Goal: Obtain resource: Obtain resource

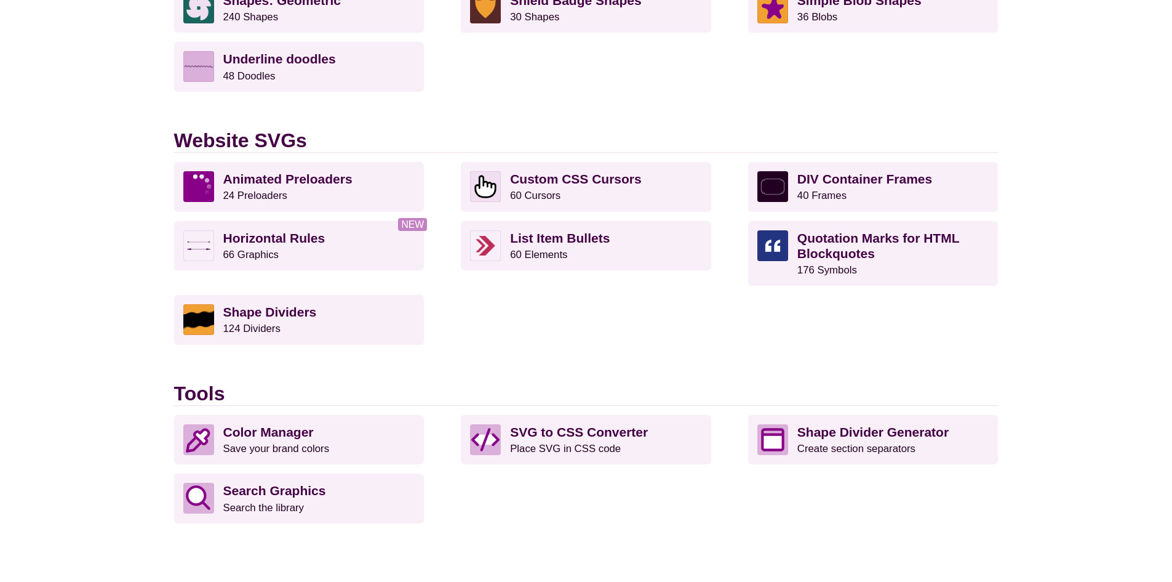
scroll to position [1108, 0]
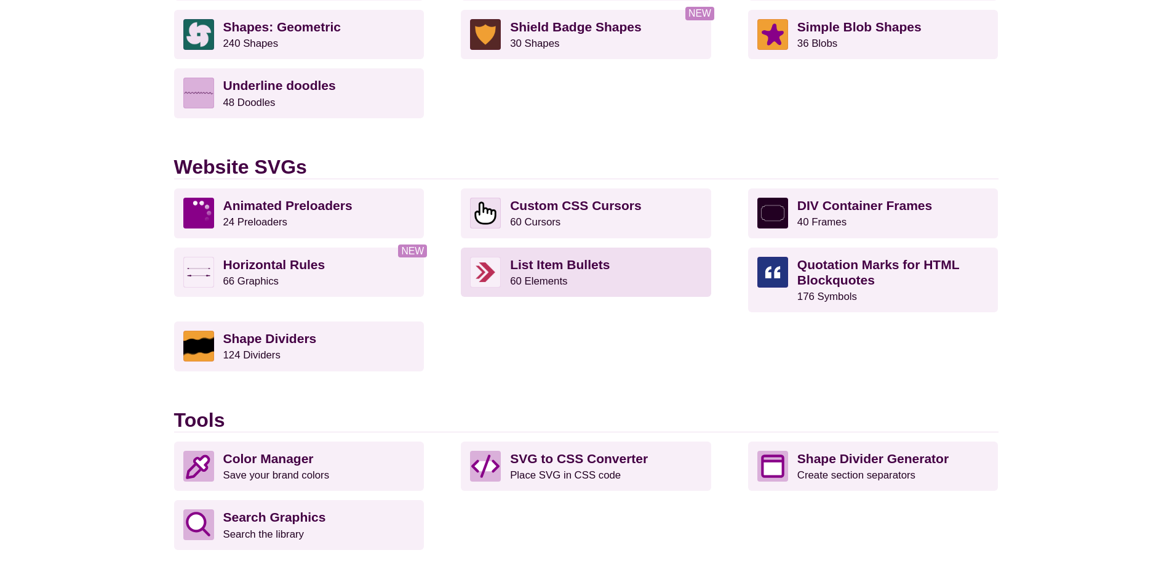
click at [550, 260] on strong "List Item Bullets" at bounding box center [560, 264] width 100 height 14
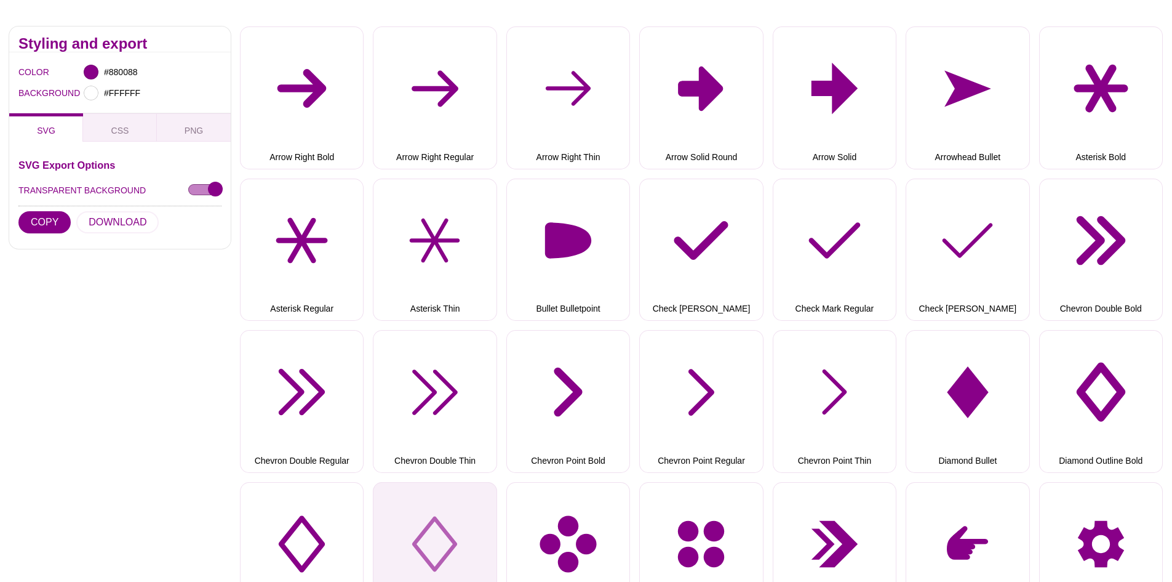
scroll to position [369, 0]
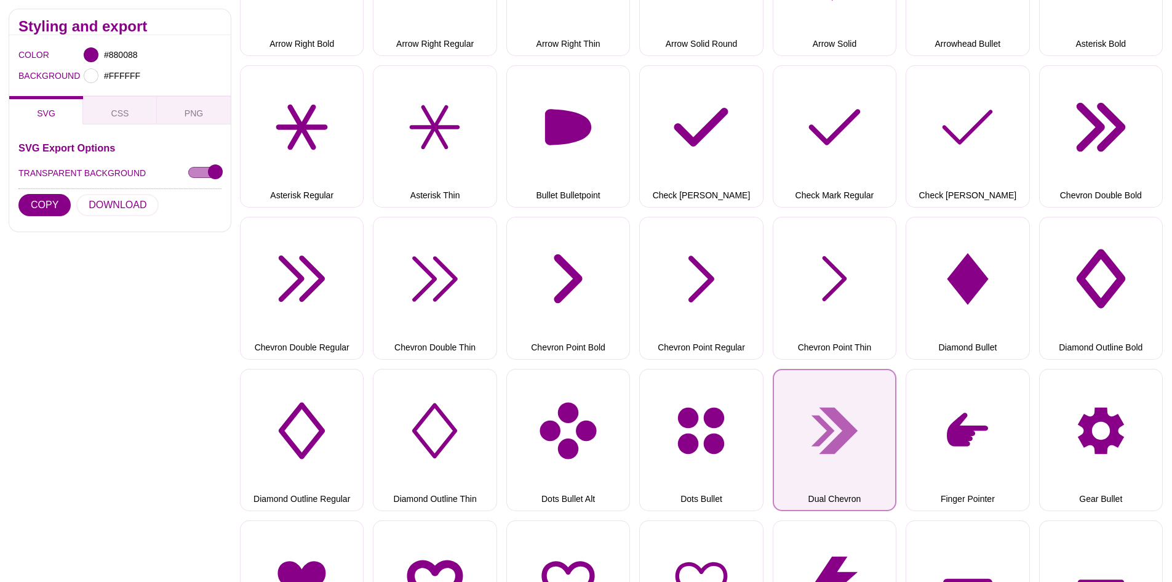
click at [839, 428] on button "Dual Chevron" at bounding box center [835, 440] width 124 height 142
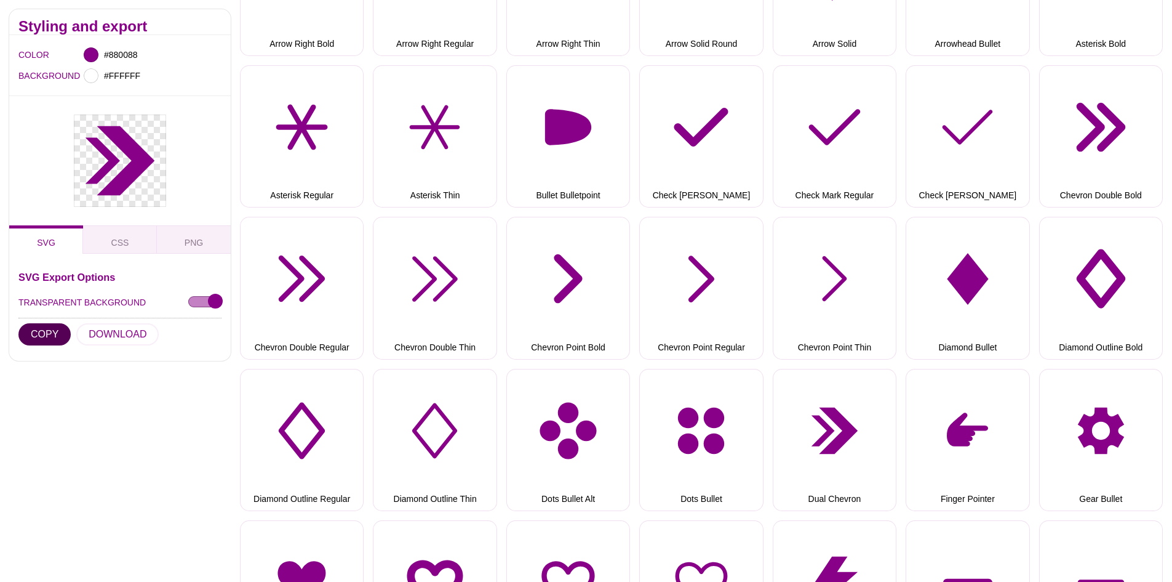
click at [31, 334] on button "COPY" at bounding box center [44, 334] width 52 height 22
